Goal: Transaction & Acquisition: Purchase product/service

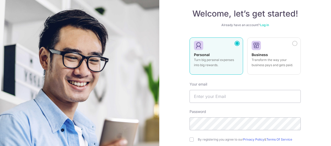
scroll to position [52, 0]
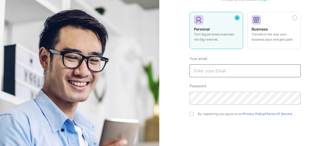
click at [203, 75] on input "text" at bounding box center [245, 70] width 111 height 13
type input "ziggy.ukai@gmail.com"
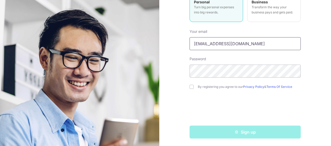
scroll to position [79, 0]
click at [191, 85] on input "checkbox" at bounding box center [192, 87] width 4 height 4
checkbox input "true"
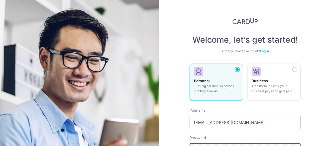
scroll to position [0, 0]
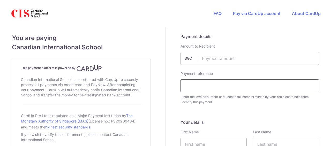
click at [207, 86] on input "text" at bounding box center [250, 85] width 139 height 13
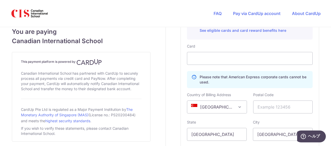
scroll to position [248, 0]
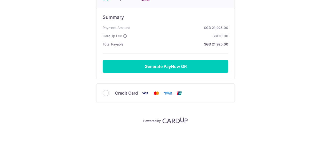
scroll to position [91, 0]
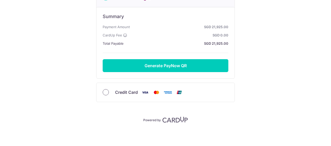
click at [104, 91] on input "Credit Card" at bounding box center [106, 92] width 6 height 6
radio input "true"
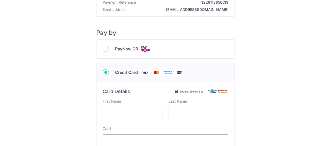
scroll to position [0, 0]
